Goal: Answer question/provide support

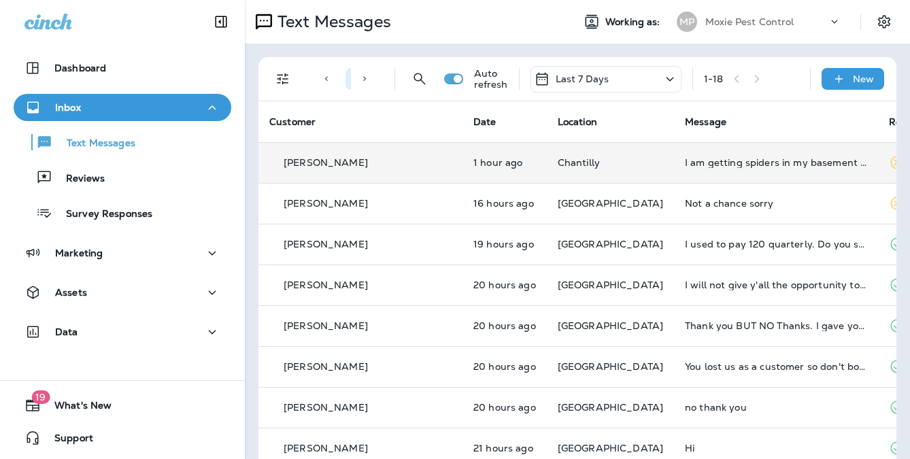
click at [674, 168] on td "I am getting spiders in my basement and need to schedule soon for next treatmen…" at bounding box center [776, 162] width 204 height 41
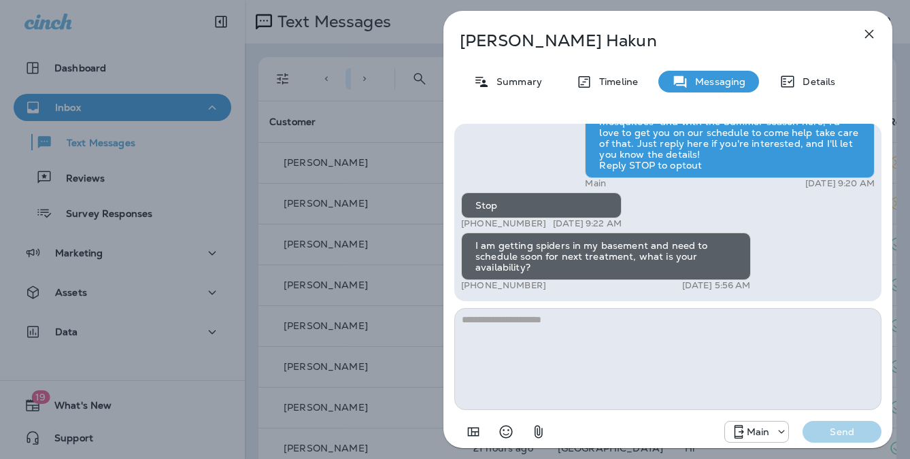
click at [435, 228] on div "Danielle Hakun Summary Timeline Messaging Details Hi, Danielle , this is Camero…" at bounding box center [455, 229] width 910 height 459
